Goal: Obtain resource: Obtain resource

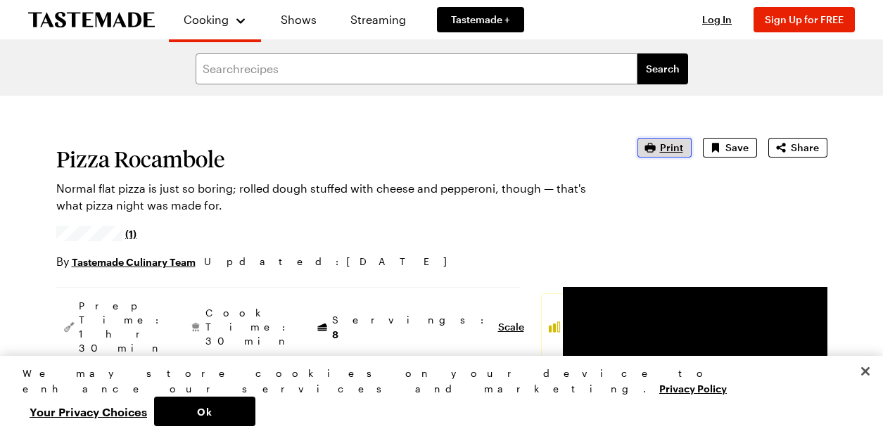
click at [654, 145] on icon "button" at bounding box center [650, 148] width 14 height 14
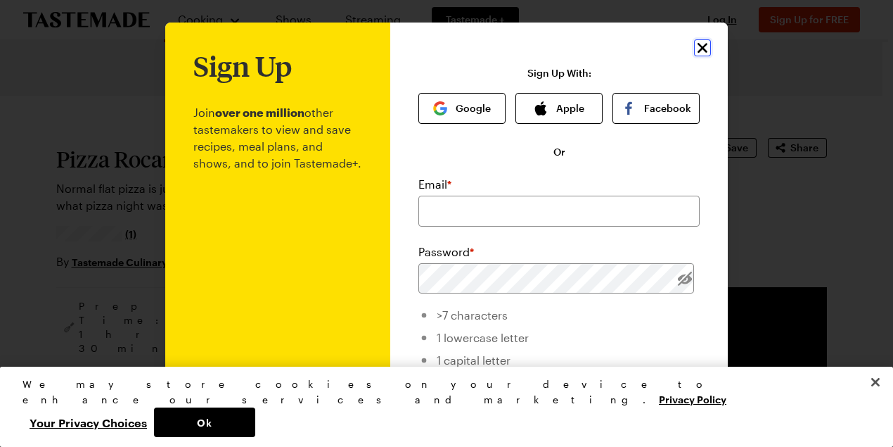
click at [700, 47] on icon "Close" at bounding box center [702, 47] width 17 height 17
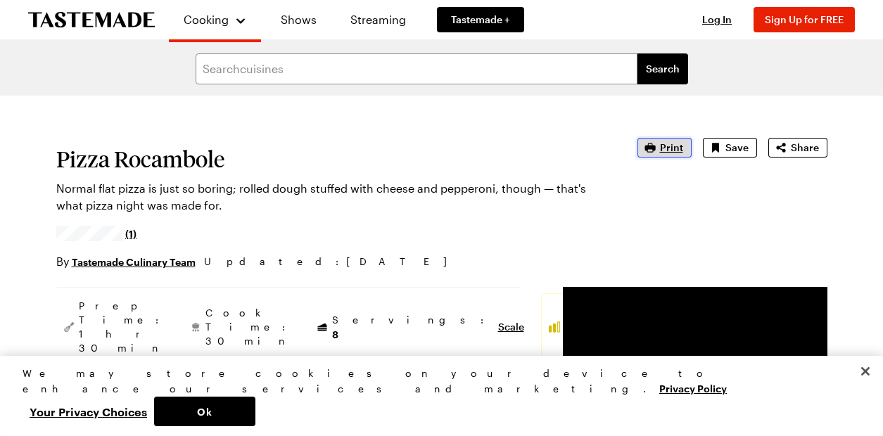
click at [661, 145] on button "Print" at bounding box center [664, 148] width 54 height 20
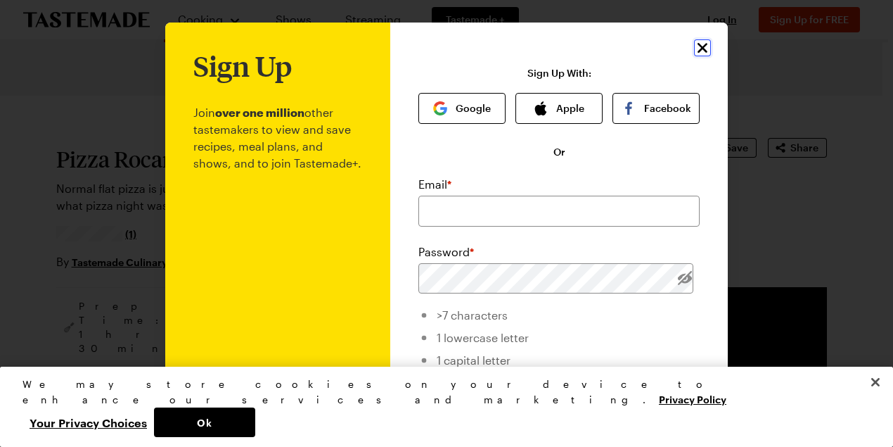
click at [694, 47] on icon "Close" at bounding box center [702, 47] width 17 height 17
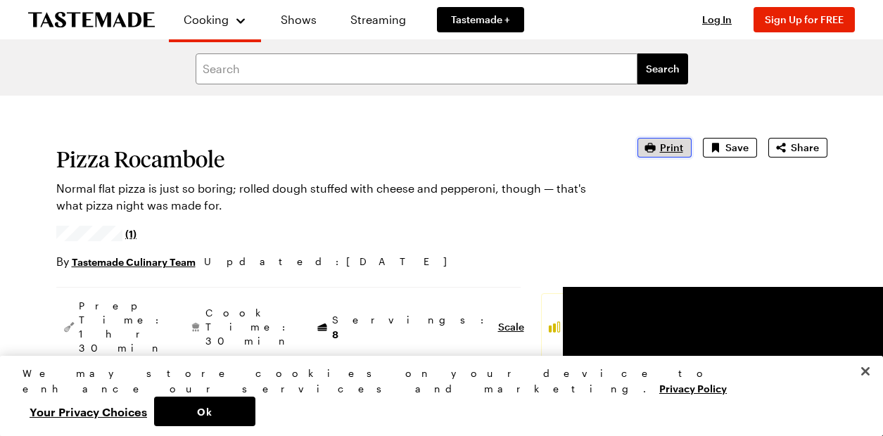
click at [672, 148] on span "Print" at bounding box center [671, 148] width 23 height 14
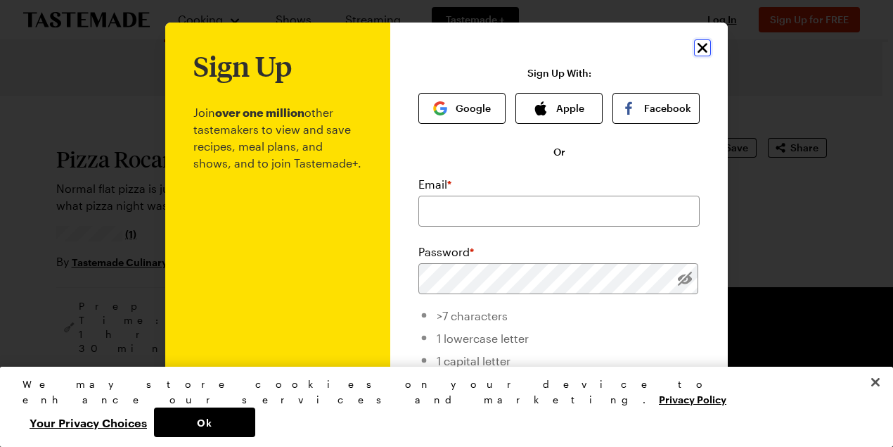
click at [701, 47] on icon "Close" at bounding box center [702, 47] width 17 height 17
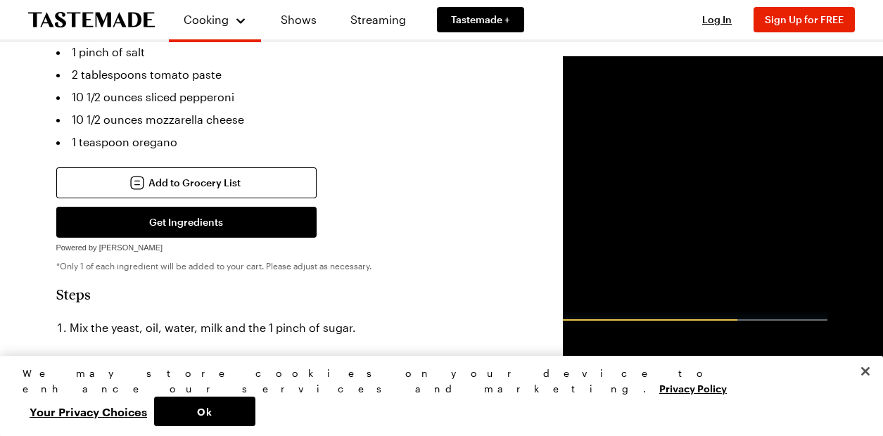
scroll to position [633, 0]
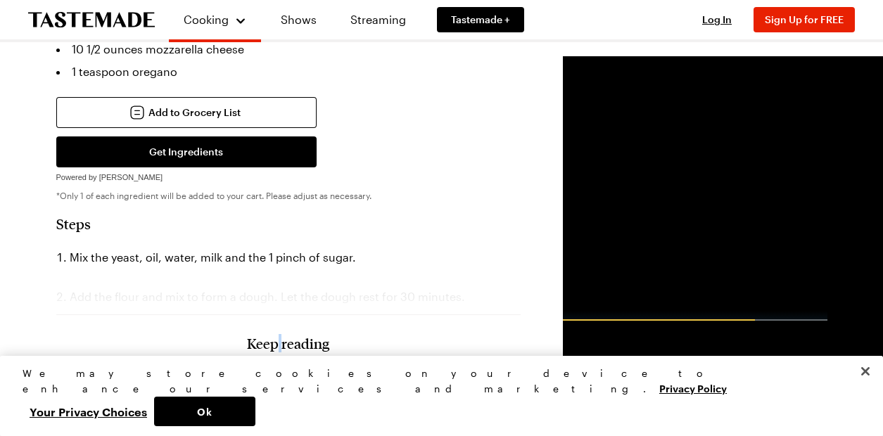
click at [247, 350] on h3 "Keep reading" at bounding box center [288, 343] width 82 height 17
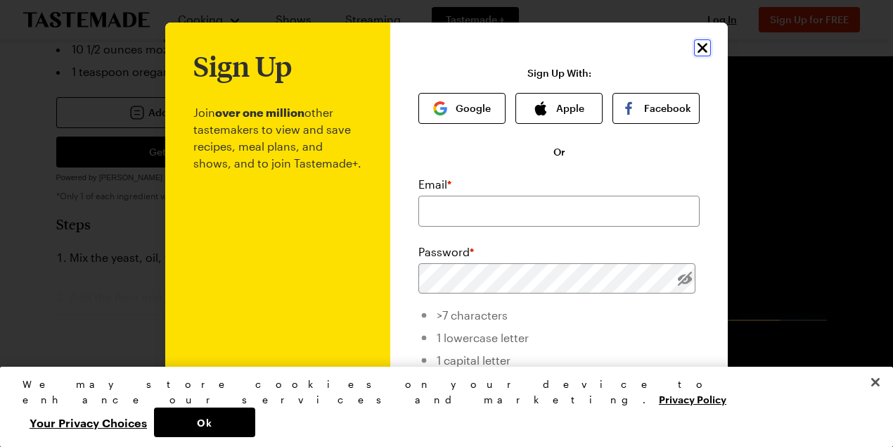
click at [699, 47] on icon "Close" at bounding box center [703, 48] width 10 height 10
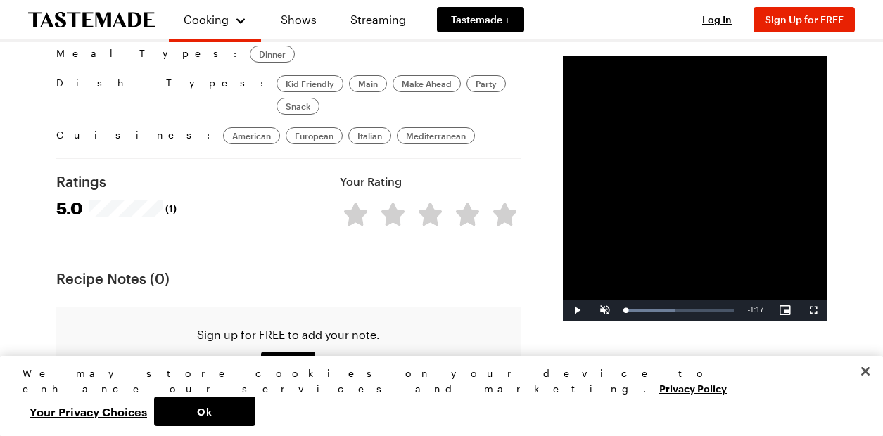
scroll to position [1153, 0]
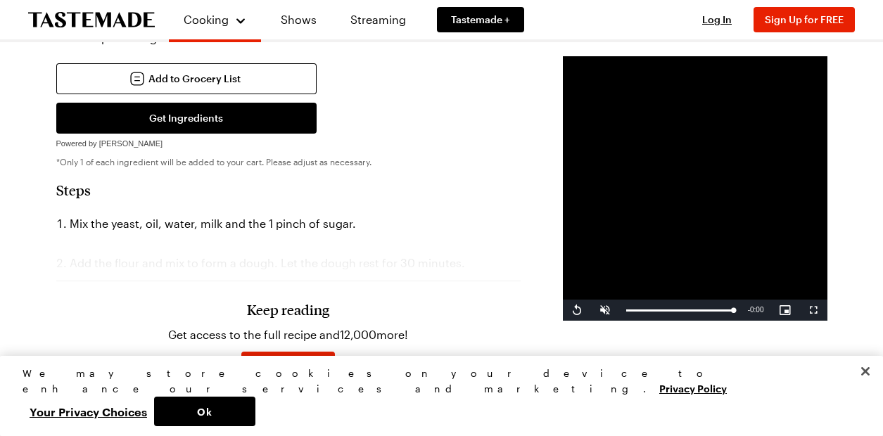
scroll to position [774, 0]
